Goal: Navigation & Orientation: Find specific page/section

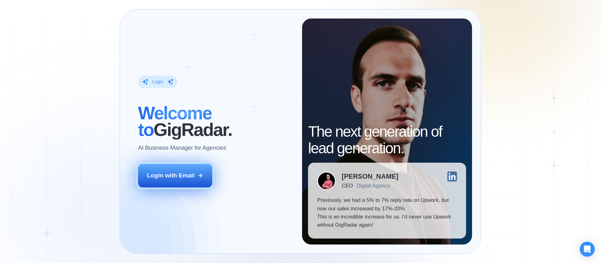
click at [186, 167] on button "Login with Email" at bounding box center [175, 175] width 75 height 23
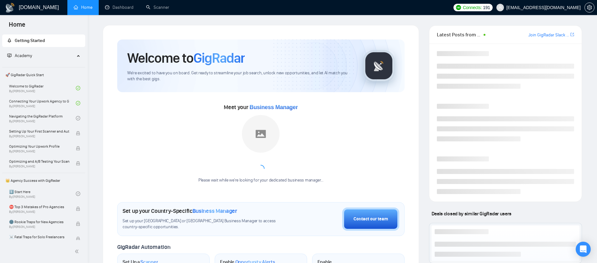
click at [427, 34] on div "Latest Posts from the GigRadar Community Join GigRadar Slack Community Deals cl…" at bounding box center [505, 234] width 163 height 419
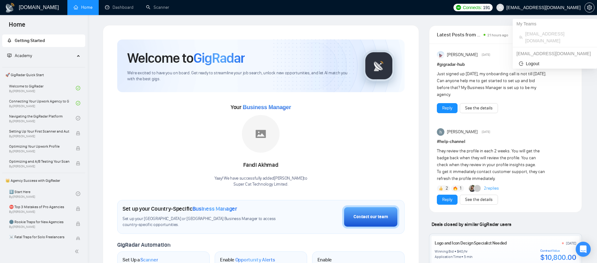
click at [570, 8] on span "[EMAIL_ADDRESS][DOMAIN_NAME]" at bounding box center [543, 8] width 74 height 0
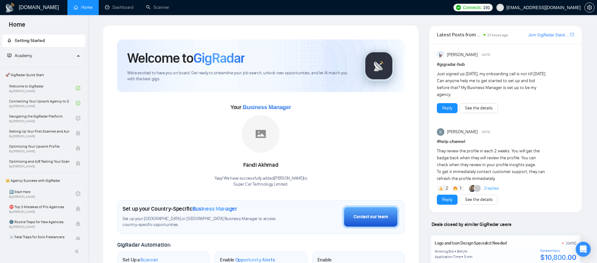
click at [588, 123] on div "[DOMAIN_NAME] Home Dashboard Scanner Connects: 191 [EMAIL_ADDRESS][DOMAIN_NAME]…" at bounding box center [342, 244] width 509 height 489
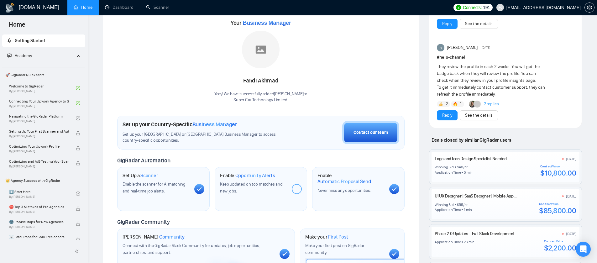
scroll to position [87, 0]
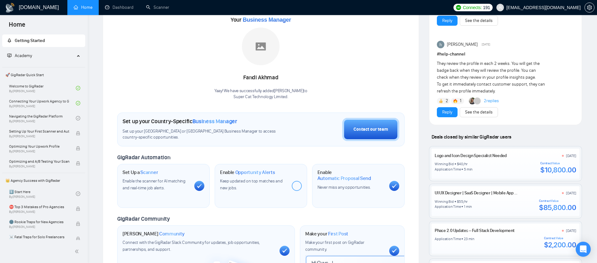
click at [459, 198] on div "UI UX Designer | SaaS Designer | Mobile App Design [DATE] Winning Bid $ 55 /hr …" at bounding box center [504, 201] width 141 height 22
click at [462, 190] on div "UI UX Designer | SaaS Designer | Mobile App Design [DATE]" at bounding box center [504, 193] width 141 height 7
click at [461, 192] on link "UI UX Designer | SaaS Designer | Mobile App Design" at bounding box center [480, 192] width 92 height 5
click at [577, 136] on div "Deals closed by similar GigRadar users" at bounding box center [505, 137] width 153 height 7
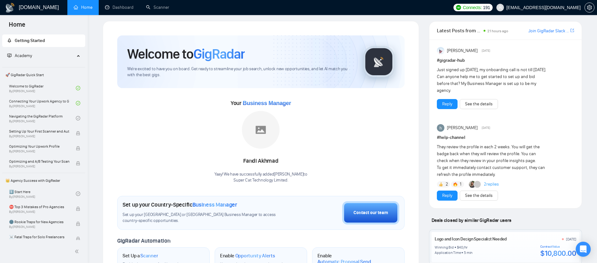
scroll to position [0, 0]
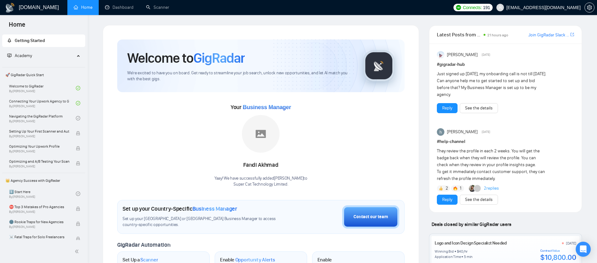
click at [530, 37] on link "Join GigRadar Slack Community" at bounding box center [548, 35] width 41 height 7
